Goal: Find specific page/section: Find specific page/section

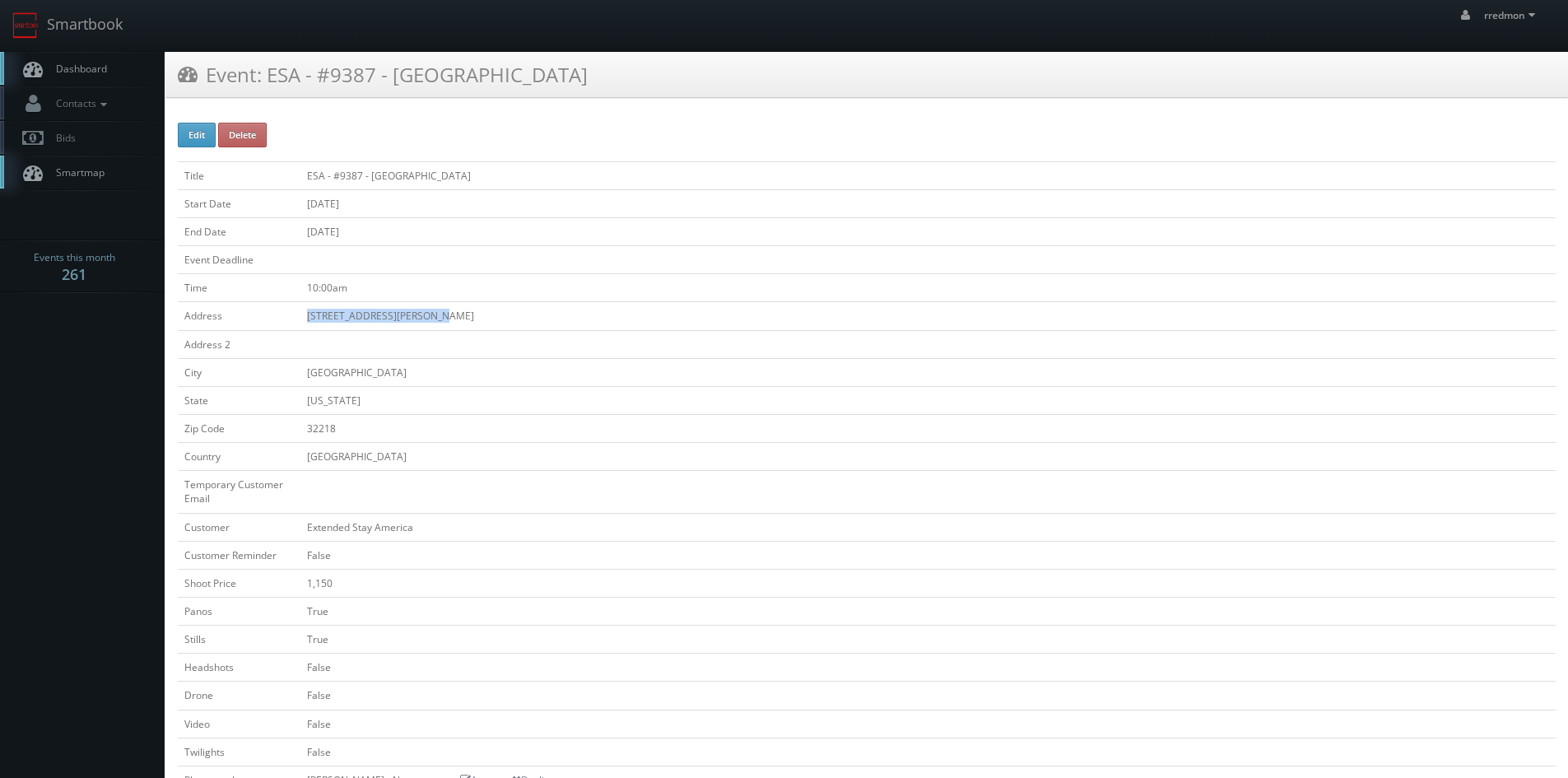
click at [88, 58] on link "Dashboard" at bounding box center [82, 69] width 164 height 34
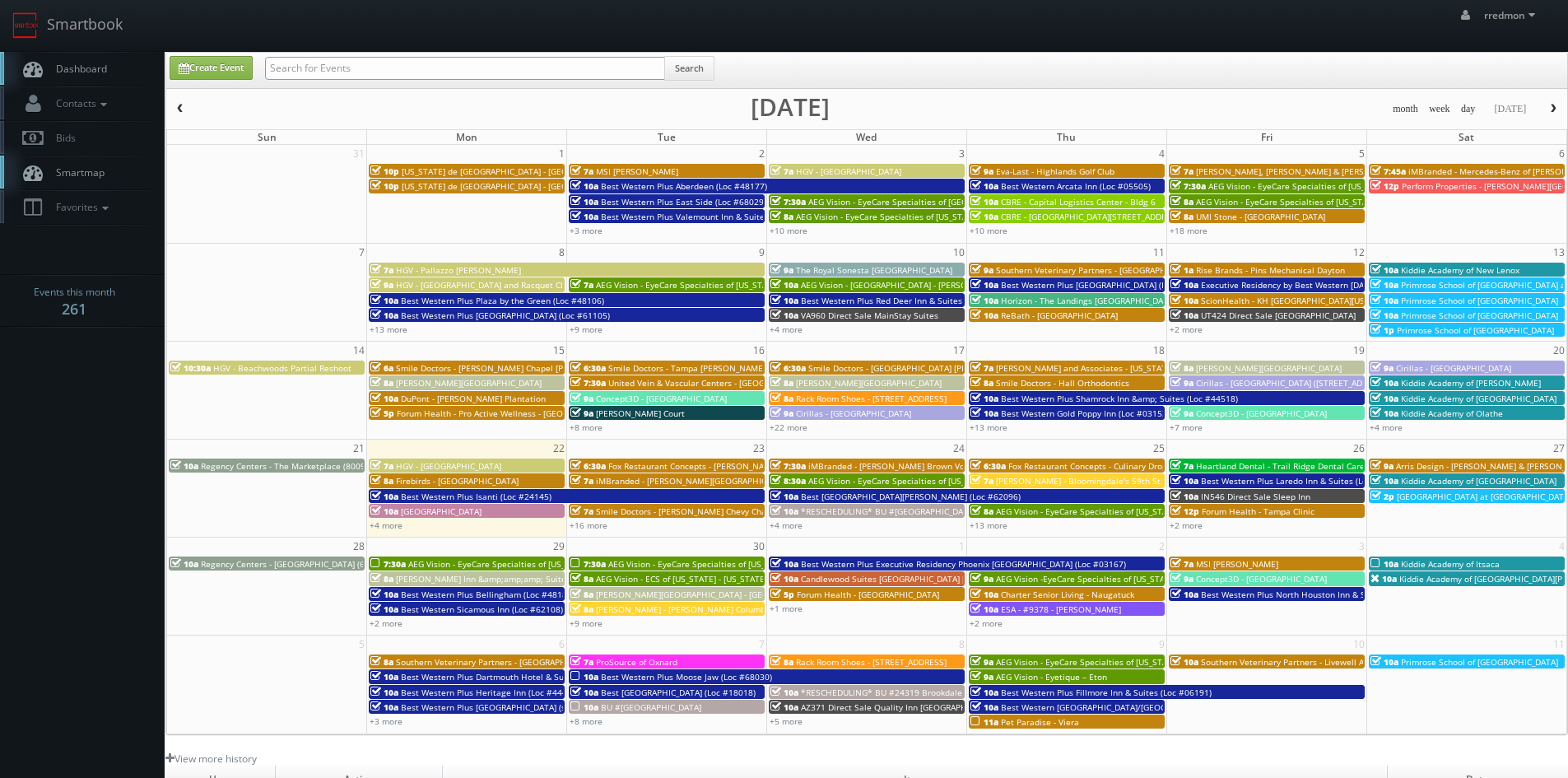
click at [352, 62] on input "text" at bounding box center [464, 69] width 400 height 23
type input "karina"
